Goal: Task Accomplishment & Management: Use online tool/utility

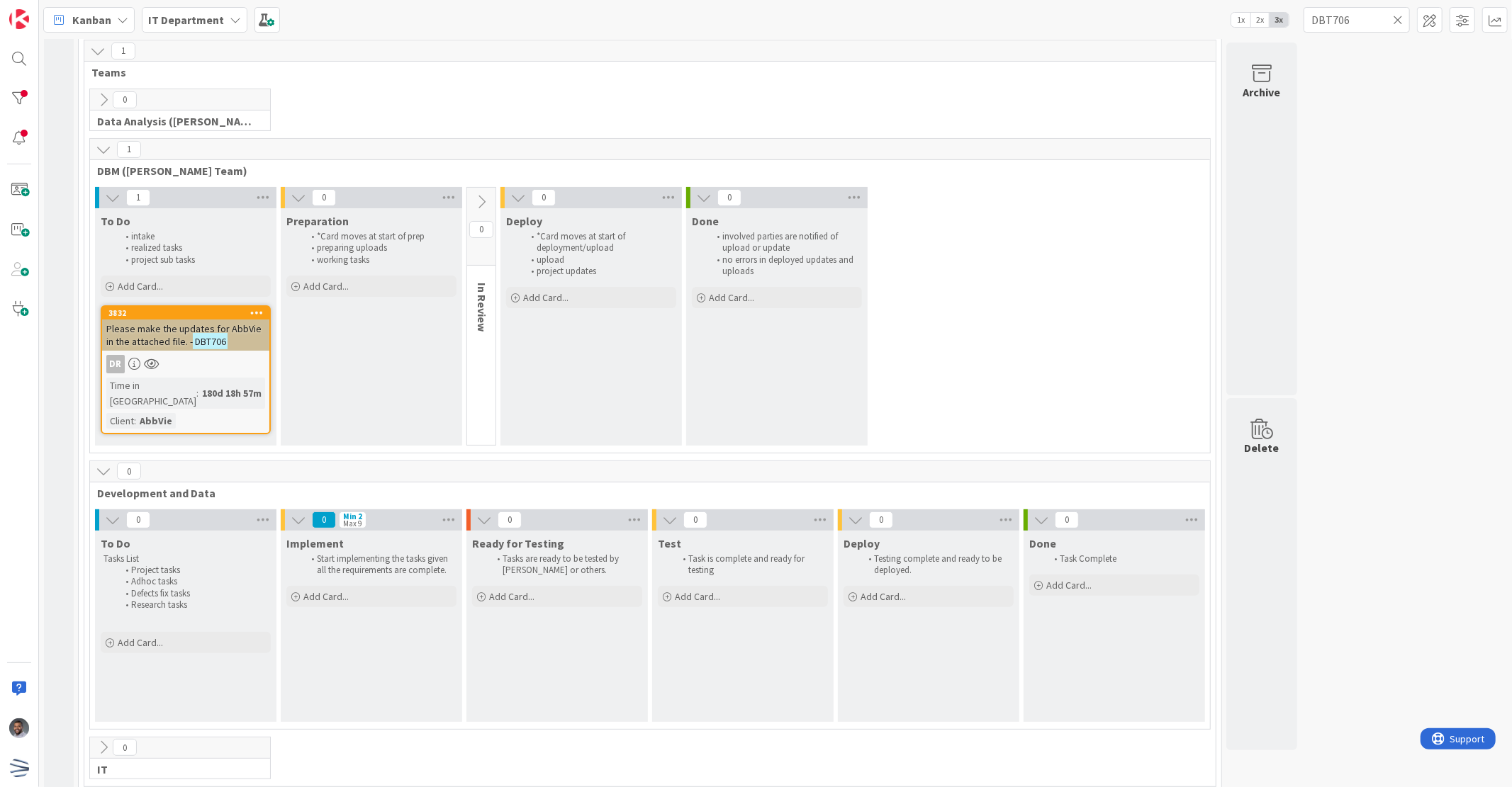
scroll to position [149, 0]
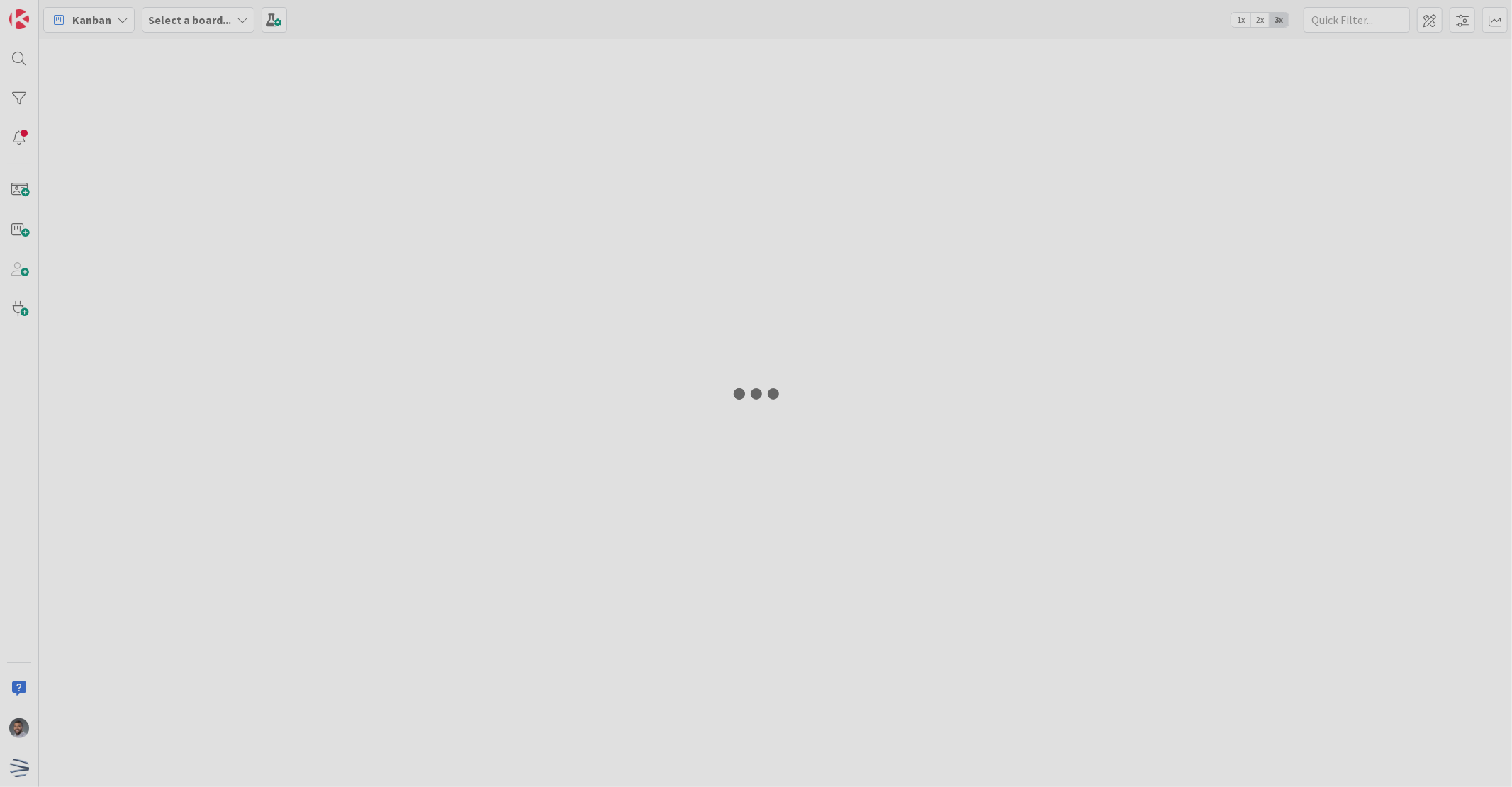
type input "DBT706"
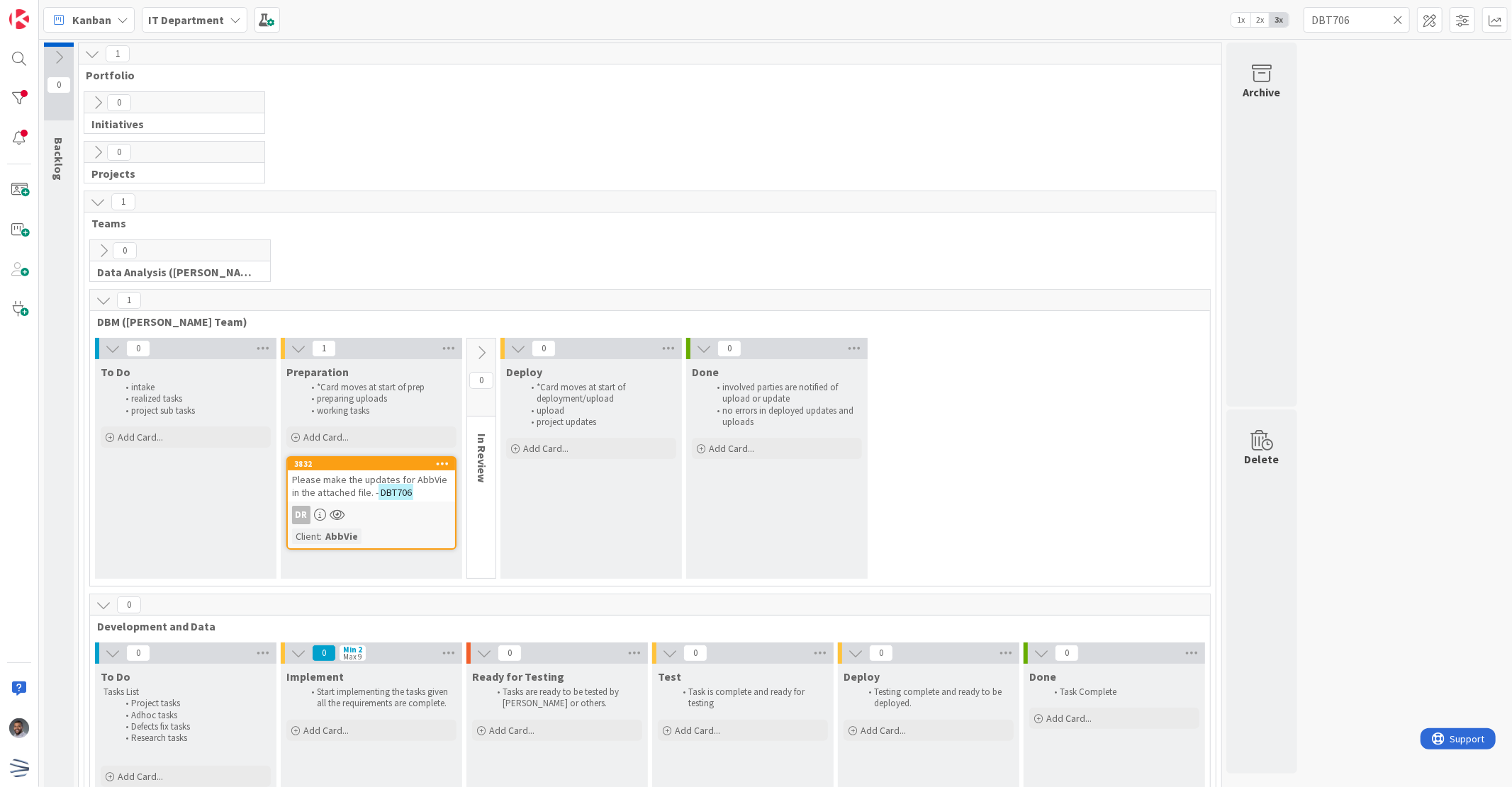
click at [341, 487] on span "Please make the updates for AbbVie in the attached file. -" at bounding box center [370, 486] width 155 height 26
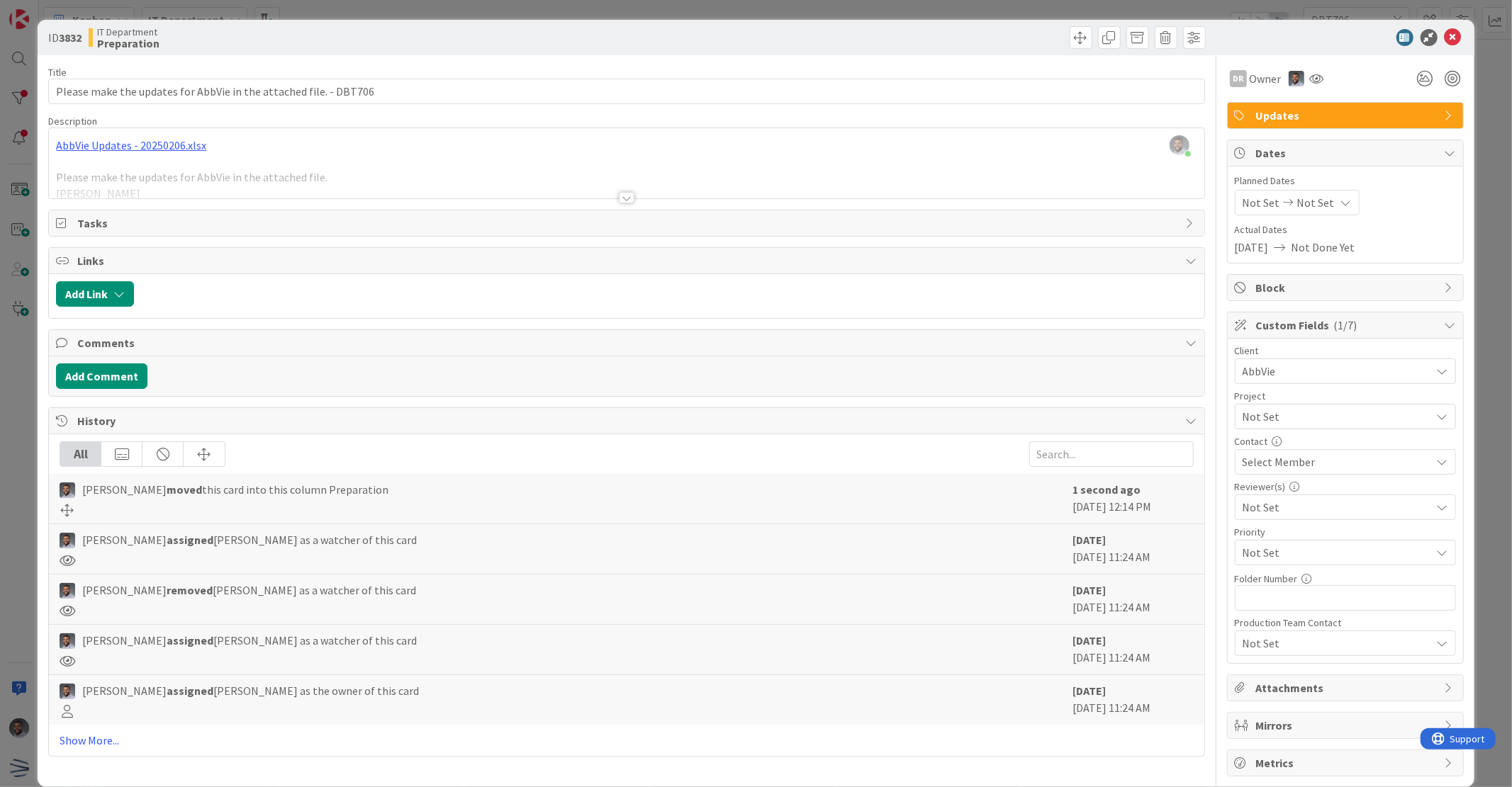
click at [620, 198] on div at bounding box center [626, 198] width 16 height 12
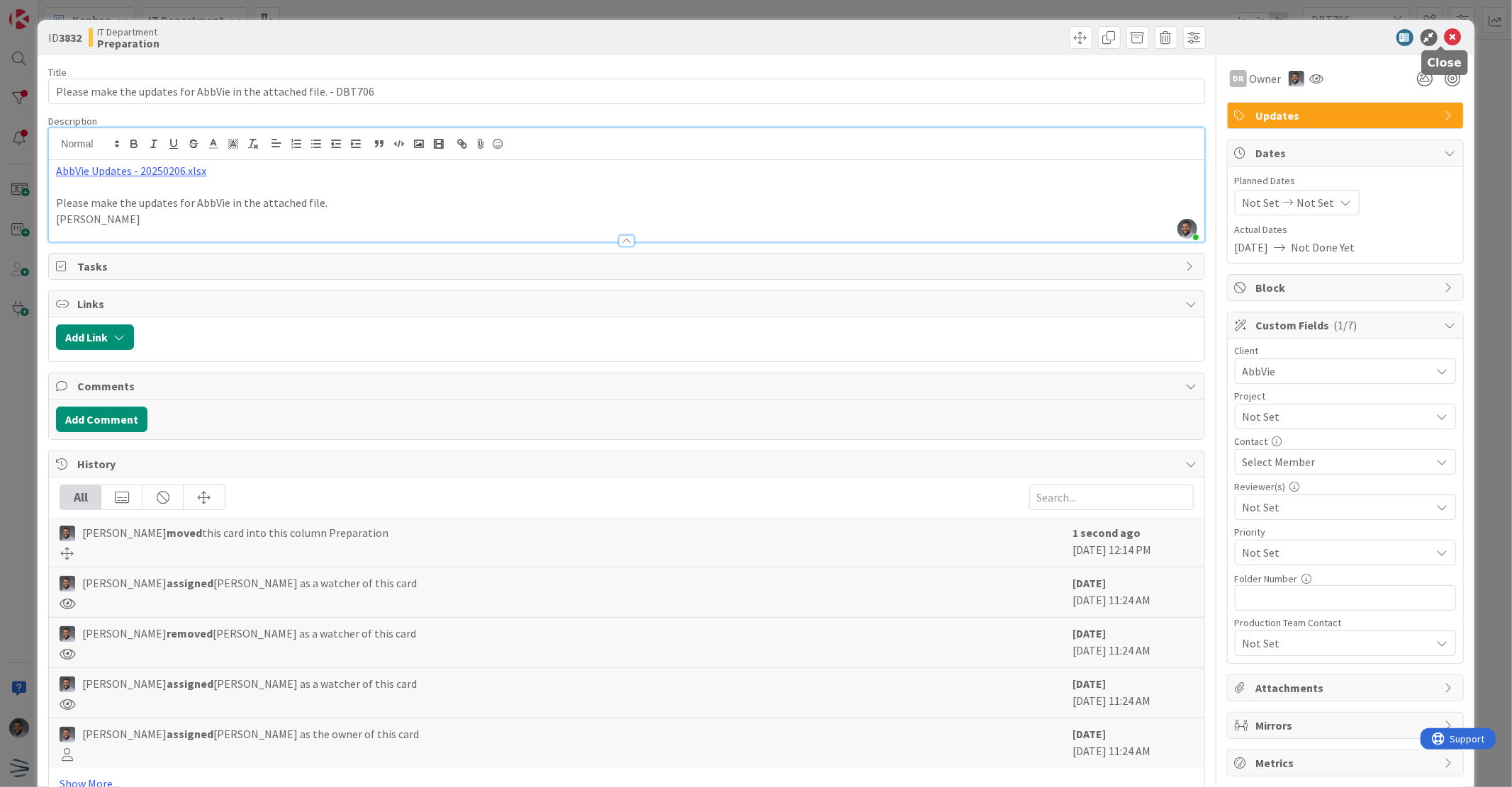
click at [1446, 36] on icon at bounding box center [1453, 37] width 17 height 17
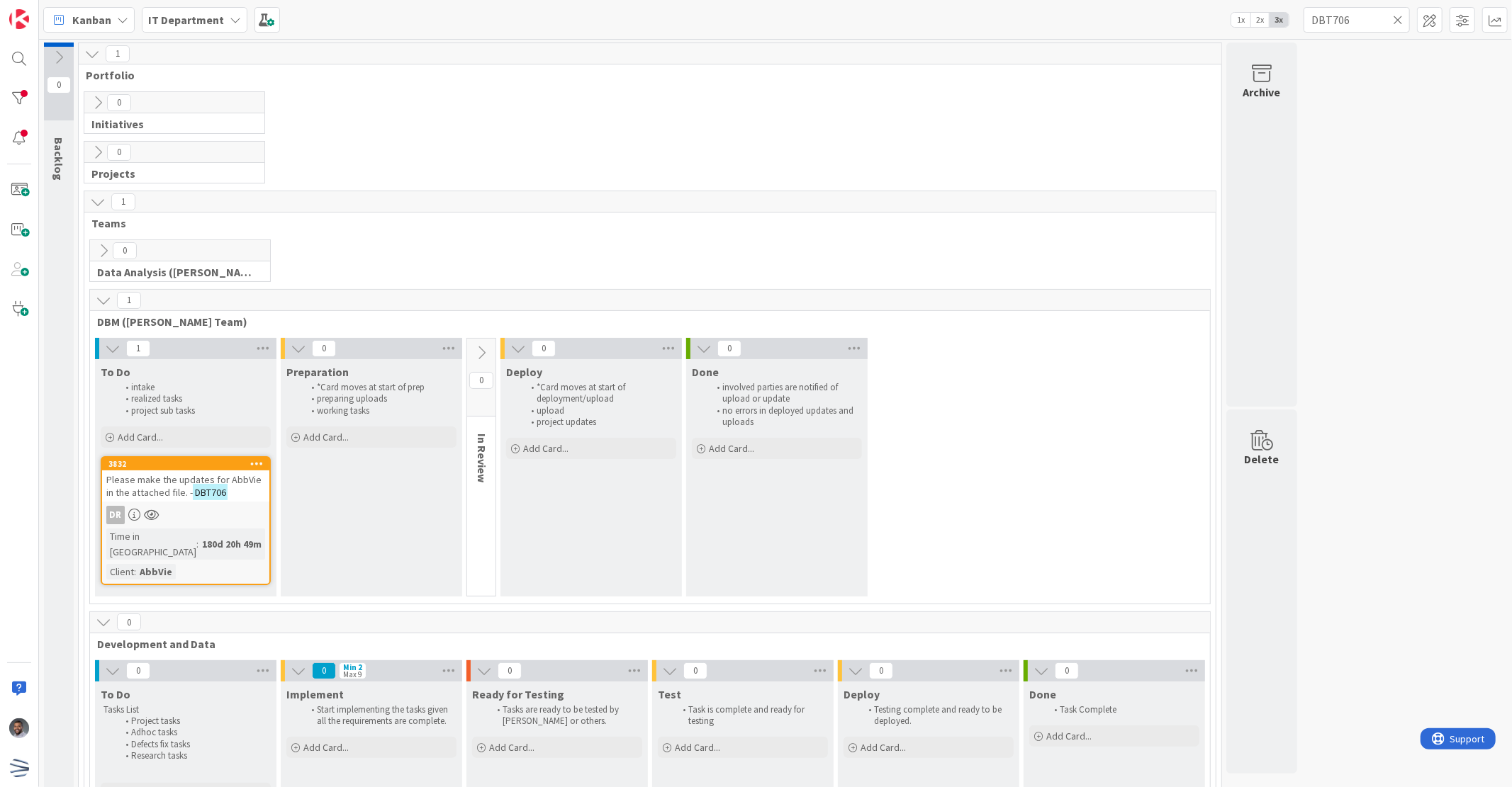
click at [1400, 19] on icon at bounding box center [1398, 19] width 10 height 12
click at [1358, 21] on input "text" at bounding box center [1356, 20] width 106 height 26
paste input "DBT732"
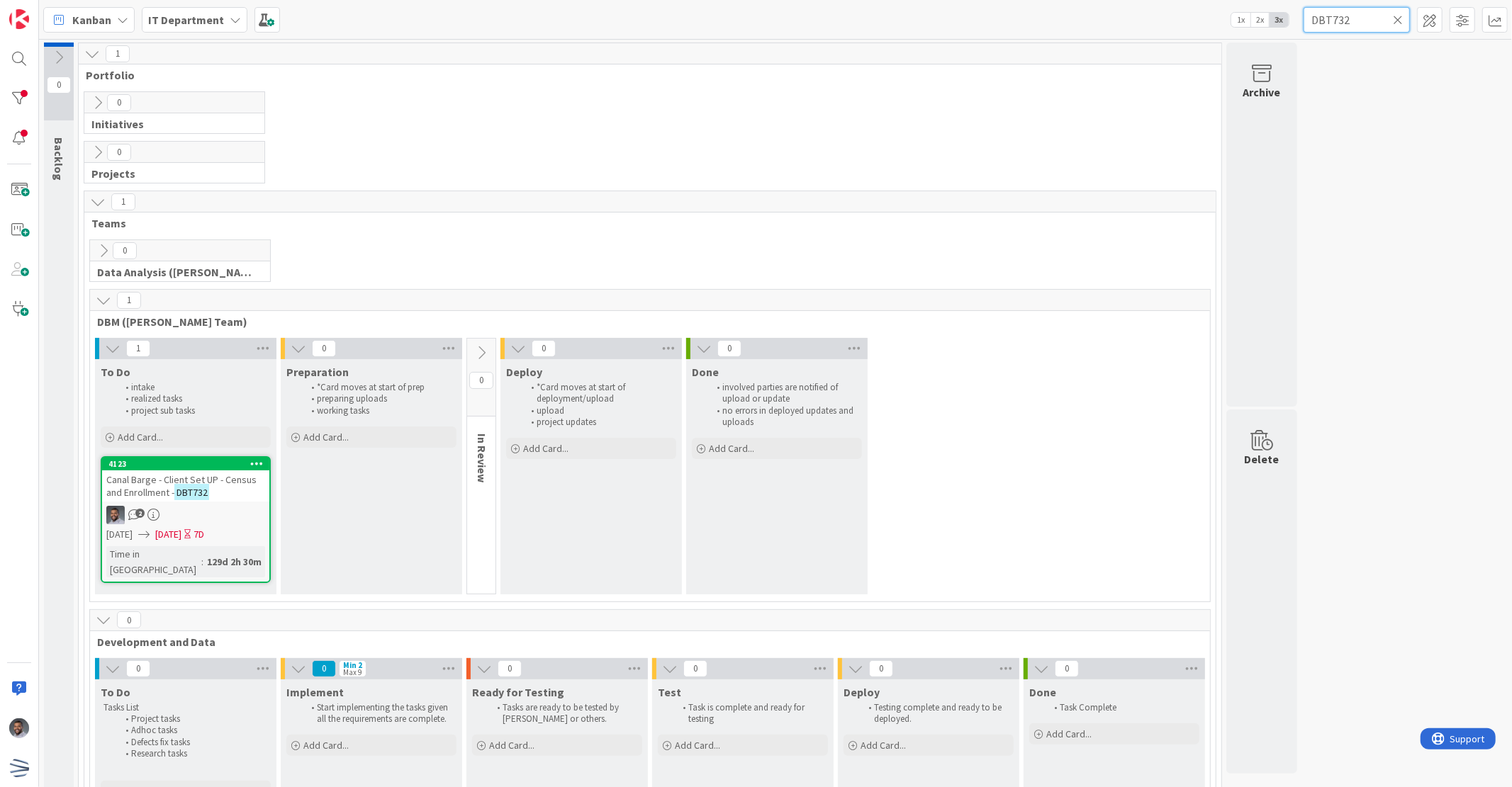
type input "DBT732"
click at [180, 478] on span "Canal Barge - Client Set UP - Census and Enrollment -" at bounding box center [182, 486] width 150 height 26
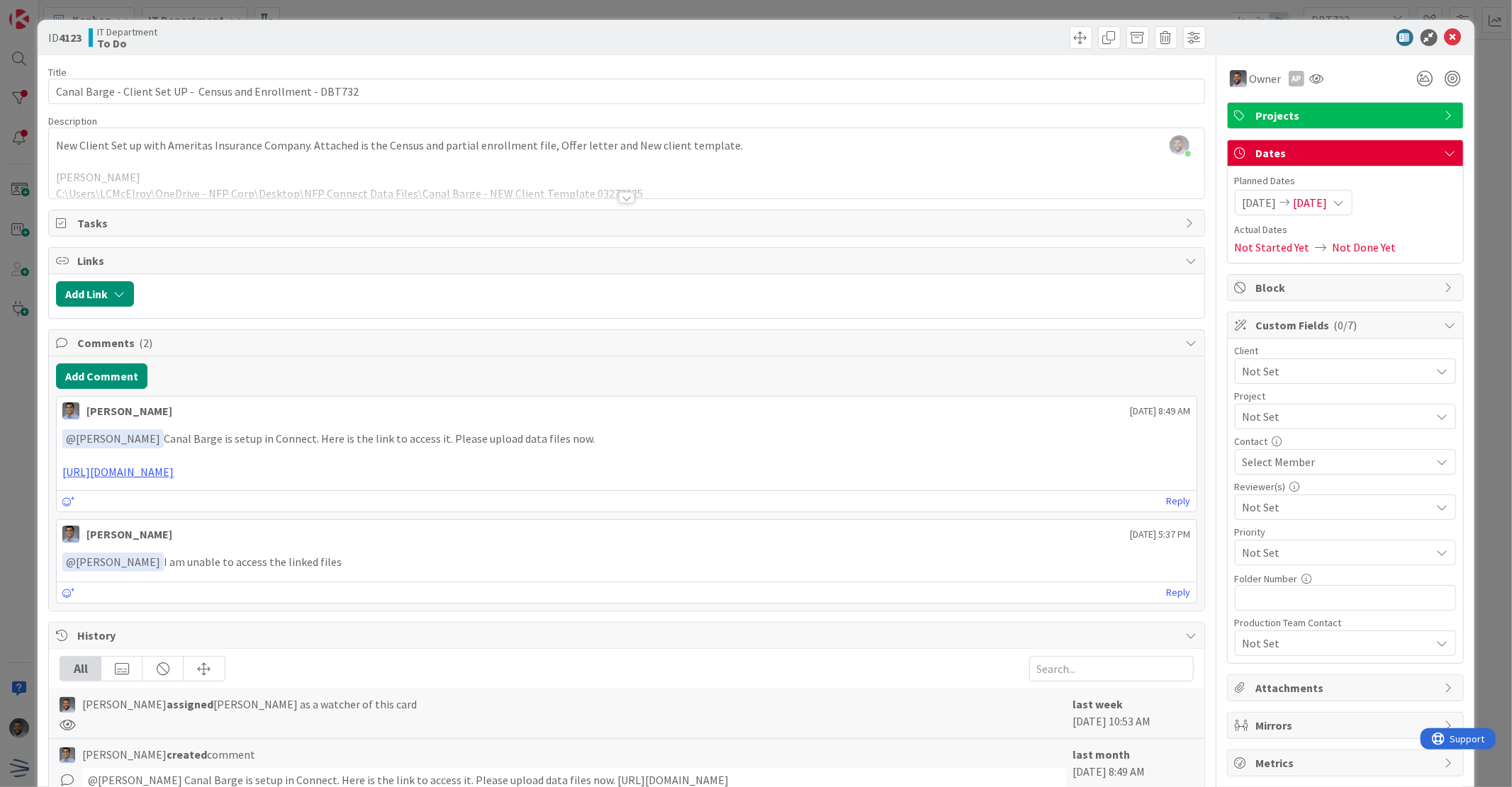
click at [619, 200] on div at bounding box center [626, 198] width 16 height 12
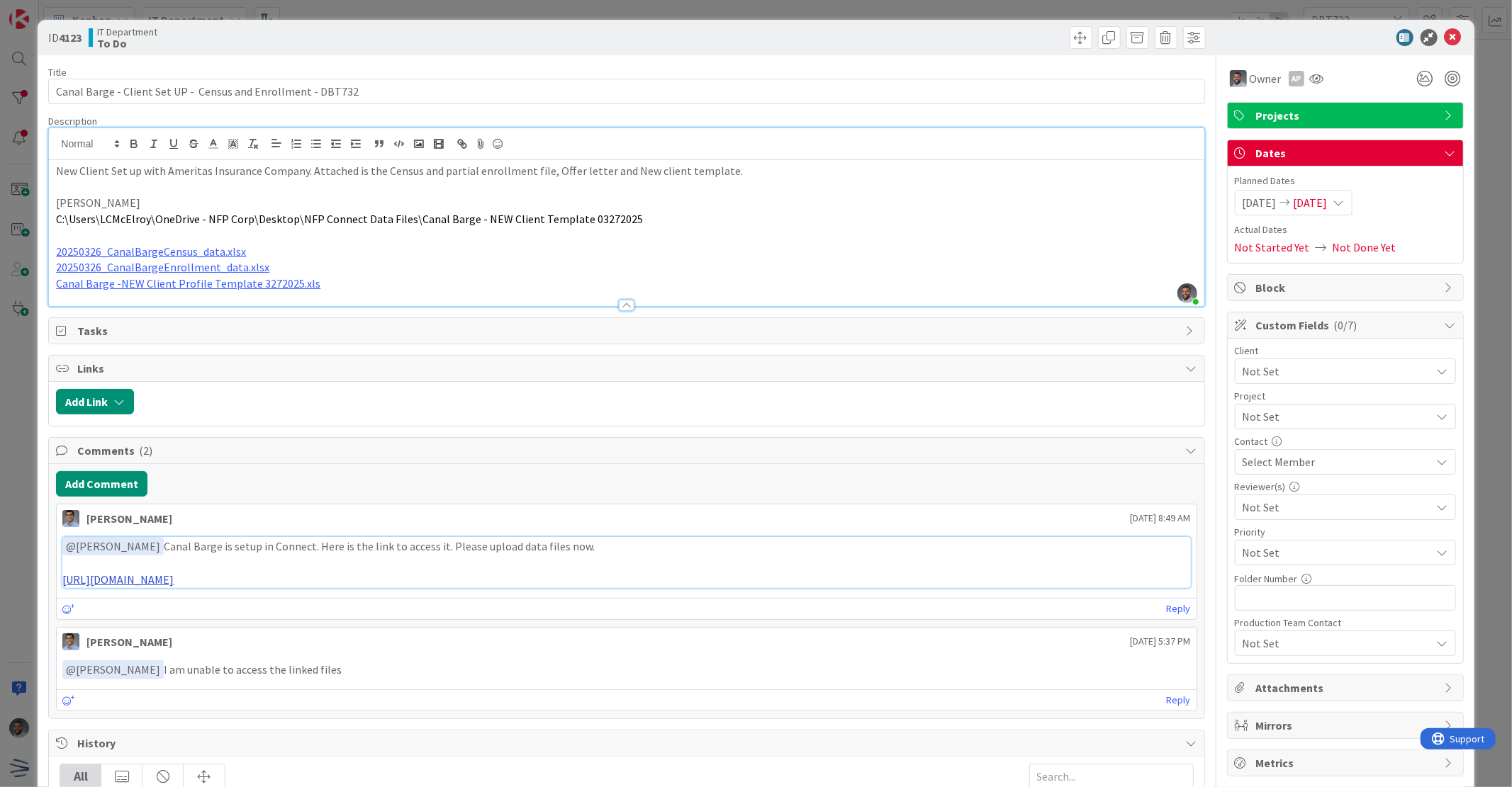
click at [173, 581] on link "[URL][DOMAIN_NAME]" at bounding box center [118, 579] width 111 height 14
click at [203, 284] on link "Canal Barge -NEW Client Profile Template 3272025.xls" at bounding box center [188, 283] width 264 height 14
click at [199, 313] on link "[URL][DOMAIN_NAME][DOMAIN_NAME]" at bounding box center [169, 311] width 142 height 18
click at [128, 266] on link "20250326_CanalBargeEnrollment_data.xlsx" at bounding box center [163, 266] width 214 height 14
click at [186, 296] on link "[URL][DOMAIN_NAME][DOMAIN_NAME]" at bounding box center [145, 295] width 142 height 18
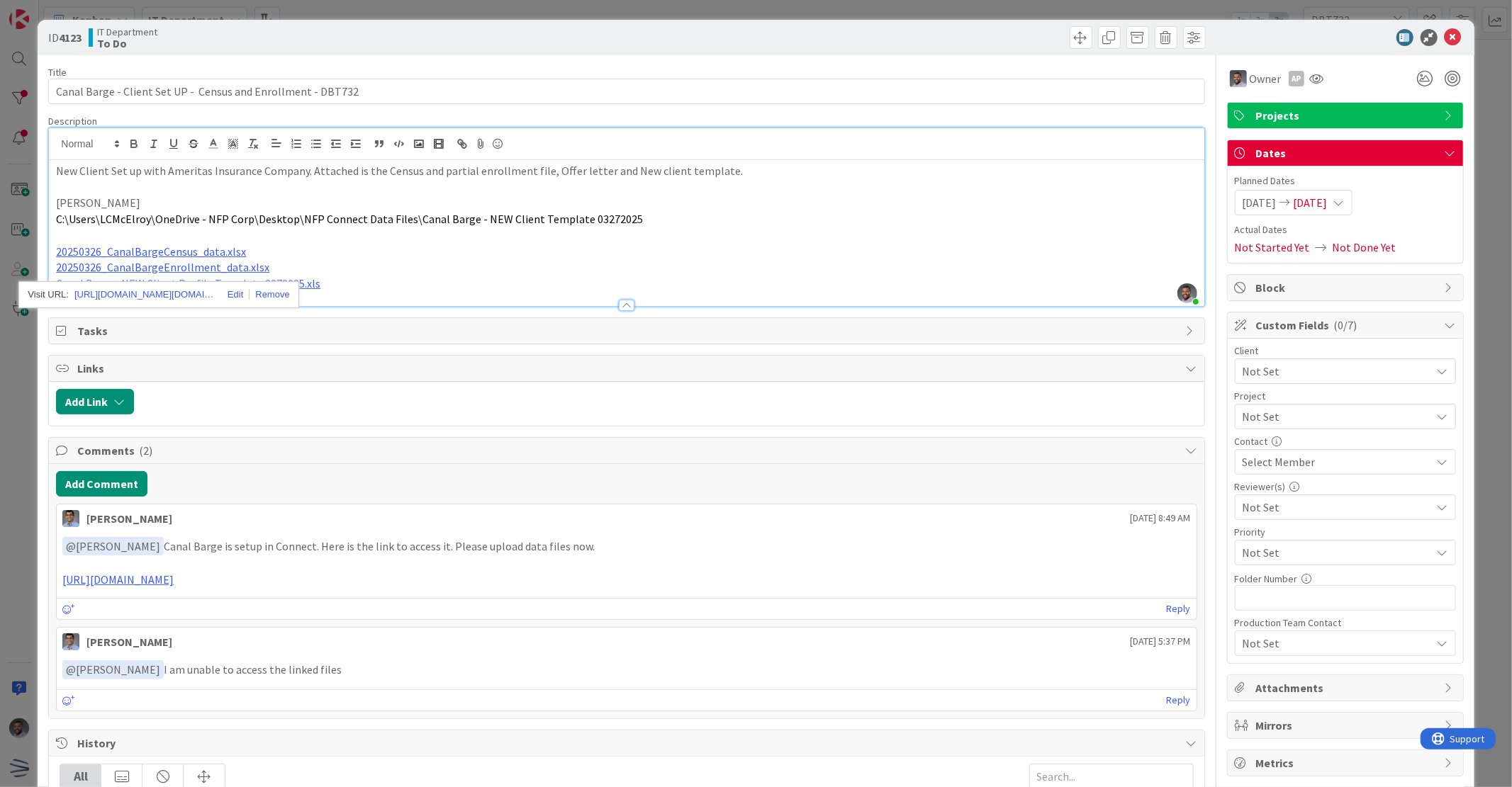
click at [431, 33] on div "IT Department To Do" at bounding box center [356, 37] width 535 height 22
click at [173, 584] on link "[URL][DOMAIN_NAME]" at bounding box center [118, 579] width 111 height 14
